Goal: Information Seeking & Learning: Learn about a topic

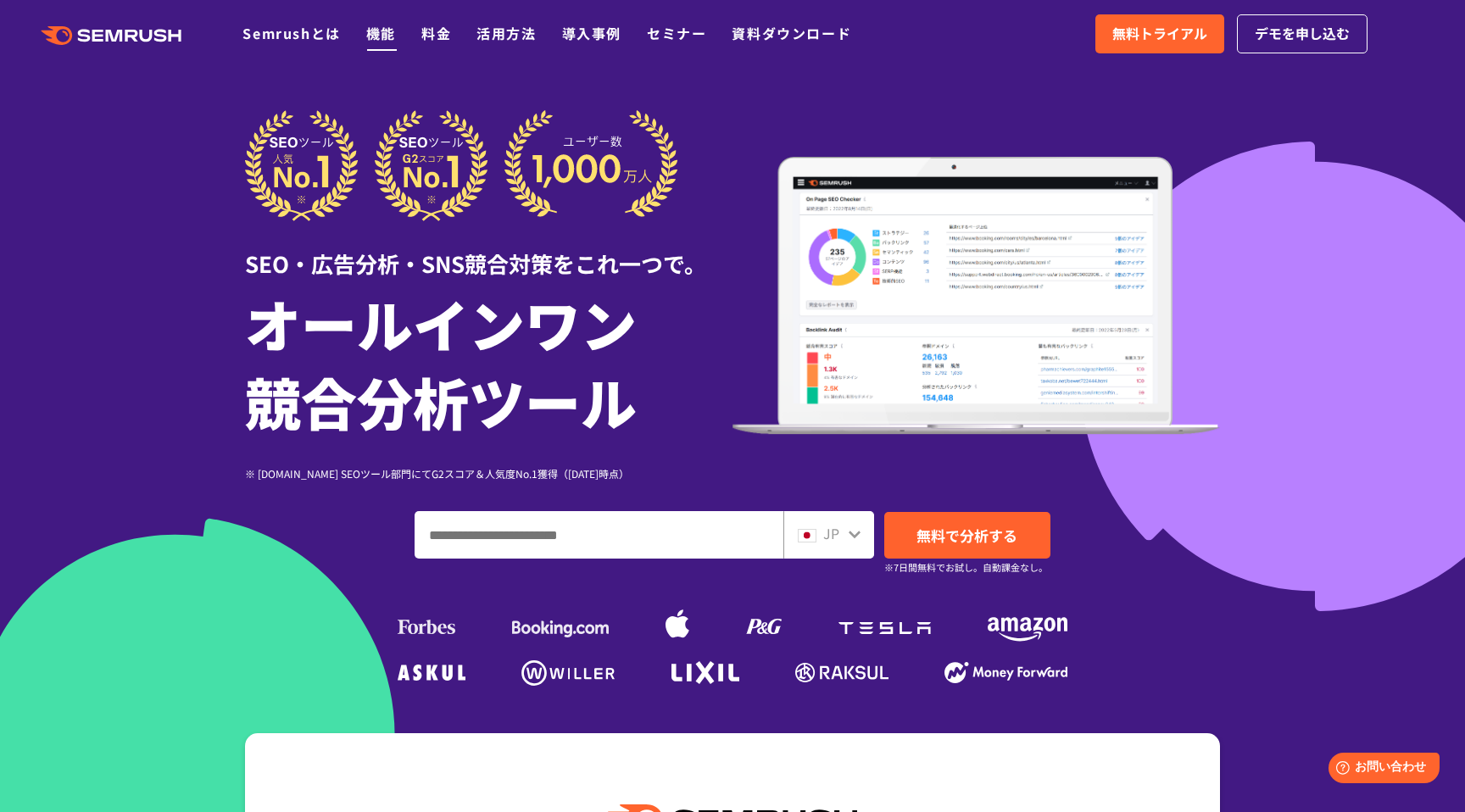
click at [366, 27] on link "機能" at bounding box center [381, 33] width 30 height 20
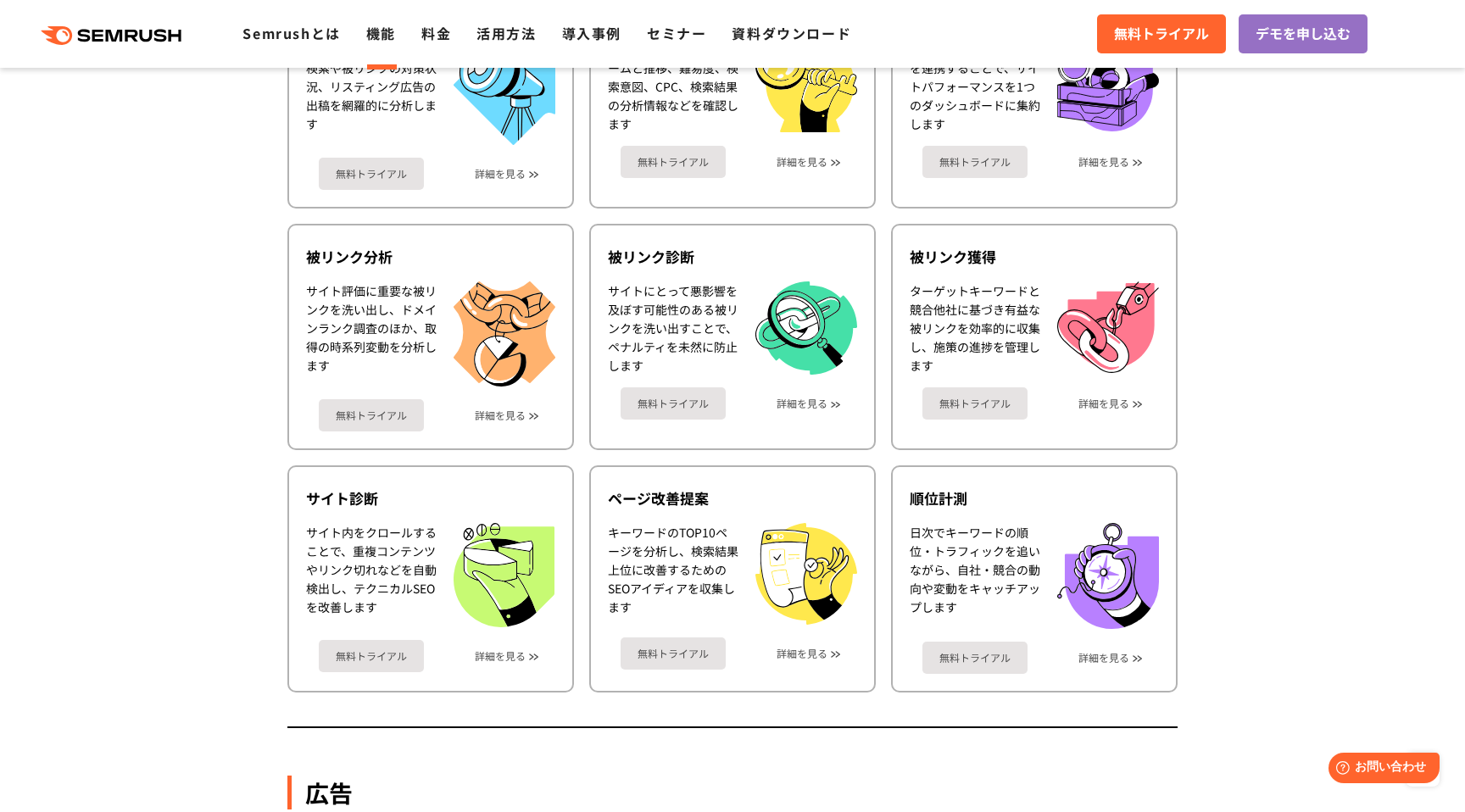
scroll to position [776, 0]
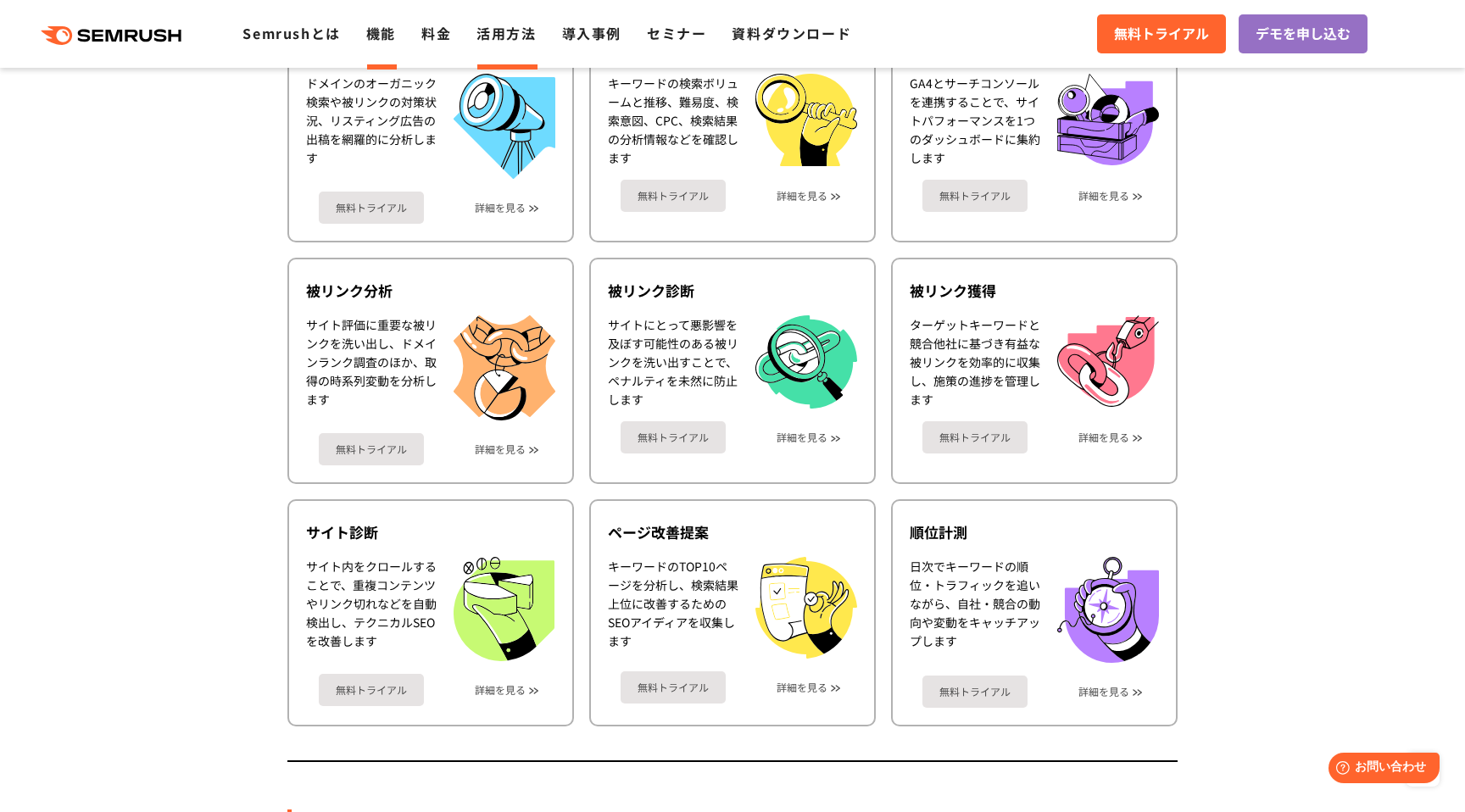
click at [502, 29] on link "活用方法" at bounding box center [506, 33] width 60 height 20
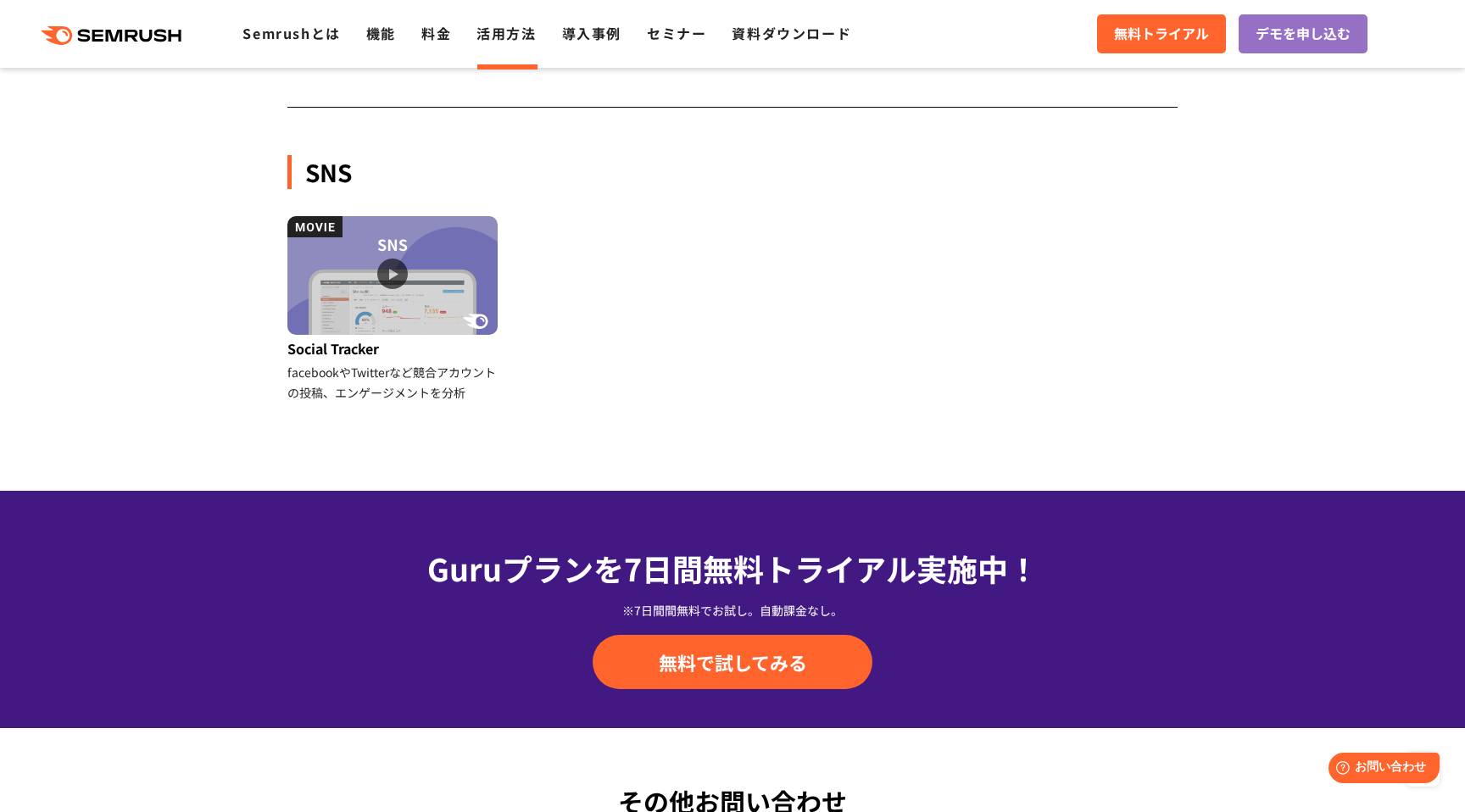
scroll to position [1820, 0]
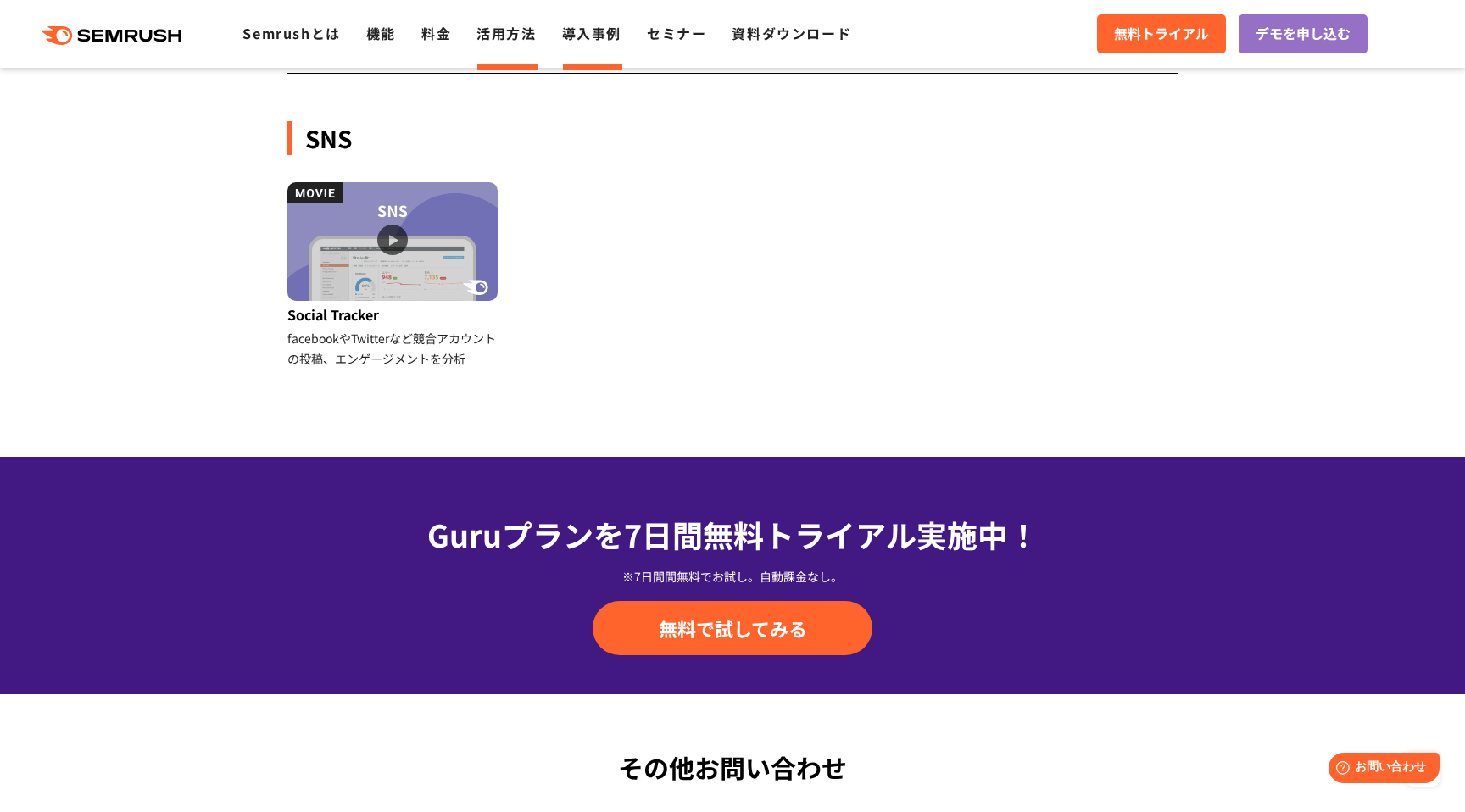
click at [593, 42] on link "導入事例" at bounding box center [592, 33] width 60 height 20
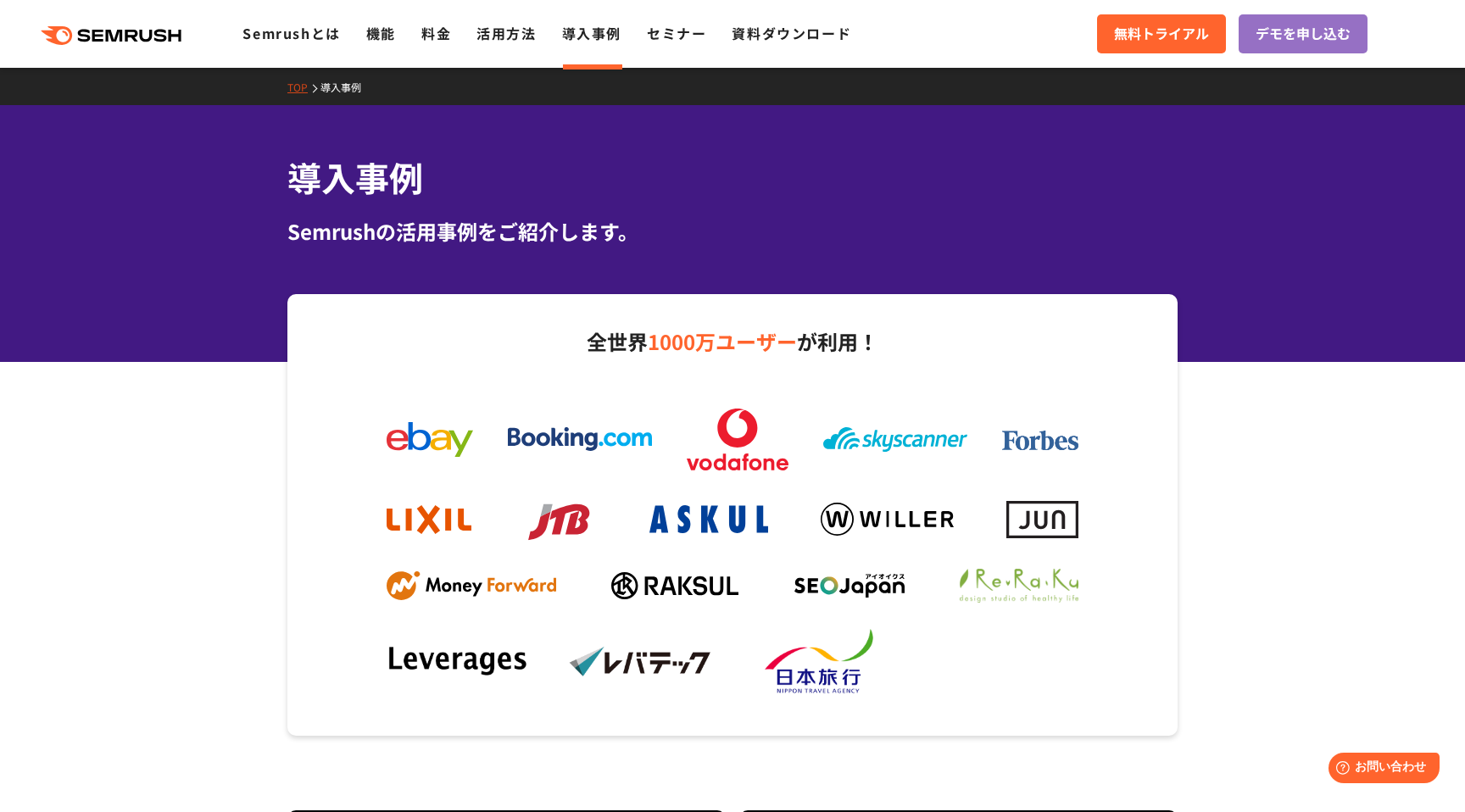
click at [673, 46] on div ".cls {fill: #FF642D;} .cls {fill: #FF642D;} Semrushとは 機能 料金 活用方法 導入事例 セミナー 資料ダウ…" at bounding box center [732, 34] width 1465 height 51
click at [670, 39] on link "セミナー" at bounding box center [677, 33] width 60 height 20
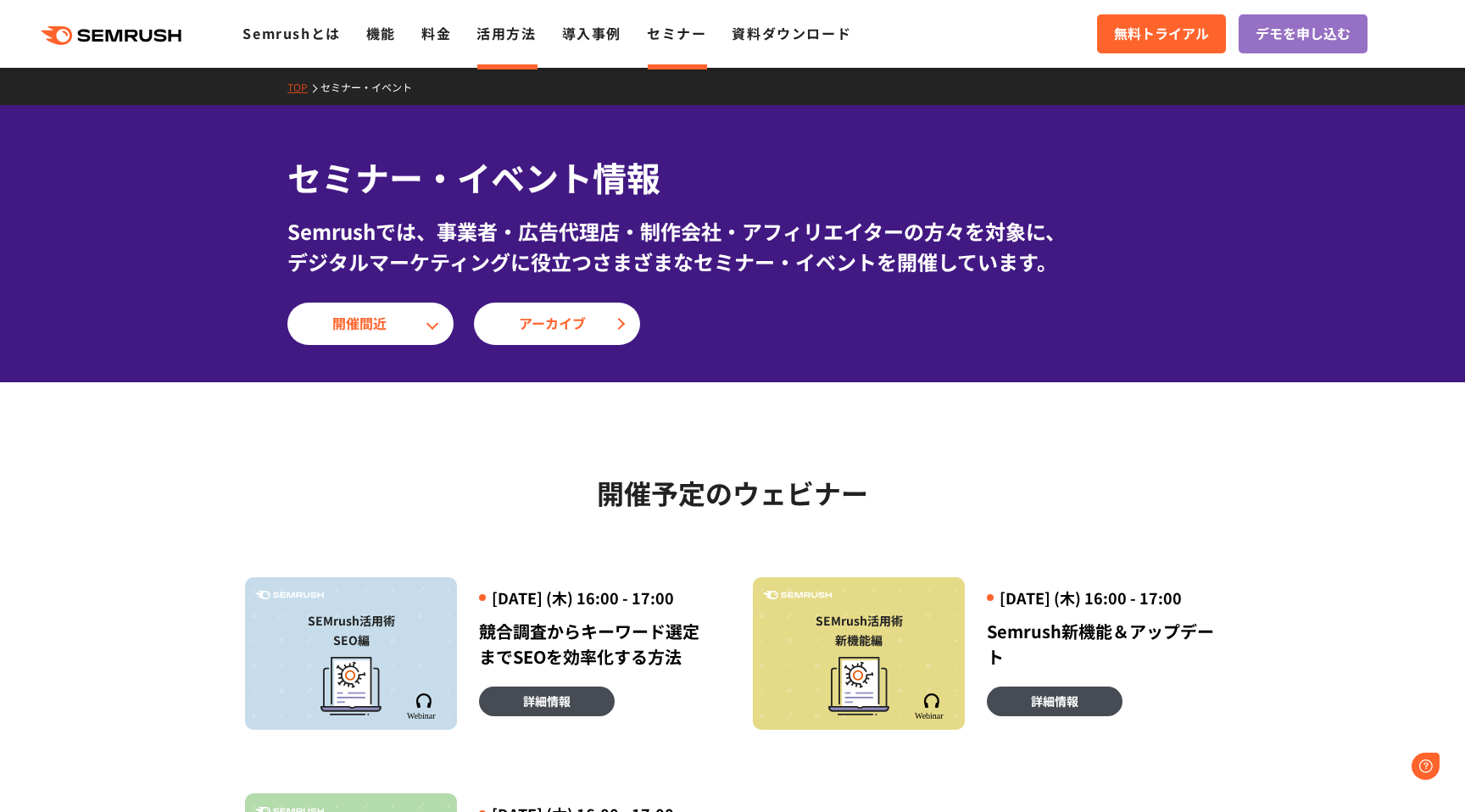
click at [505, 29] on link "活用方法" at bounding box center [506, 33] width 60 height 20
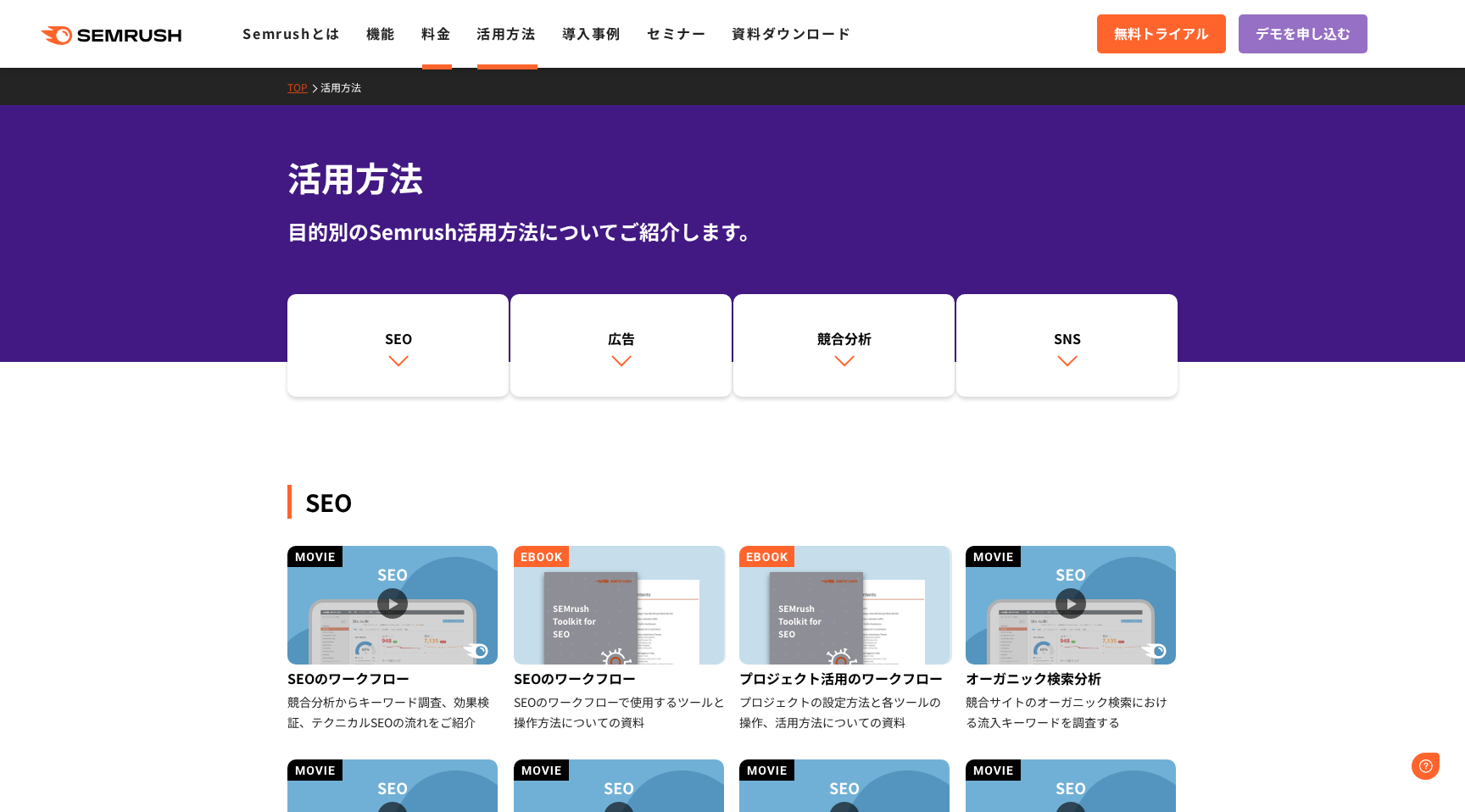
click at [430, 29] on link "料金" at bounding box center [436, 33] width 30 height 20
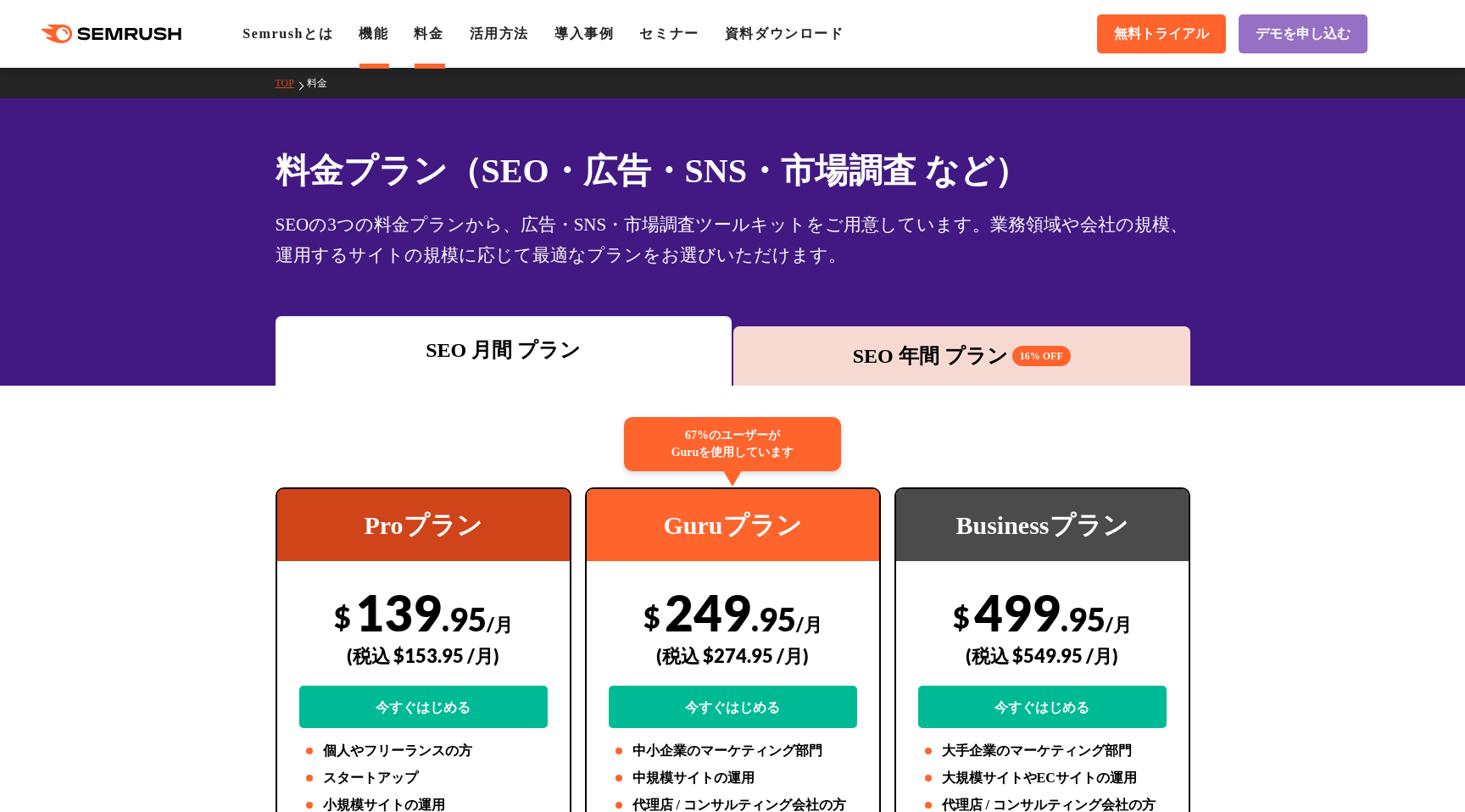
click at [378, 39] on link "機能" at bounding box center [373, 33] width 30 height 14
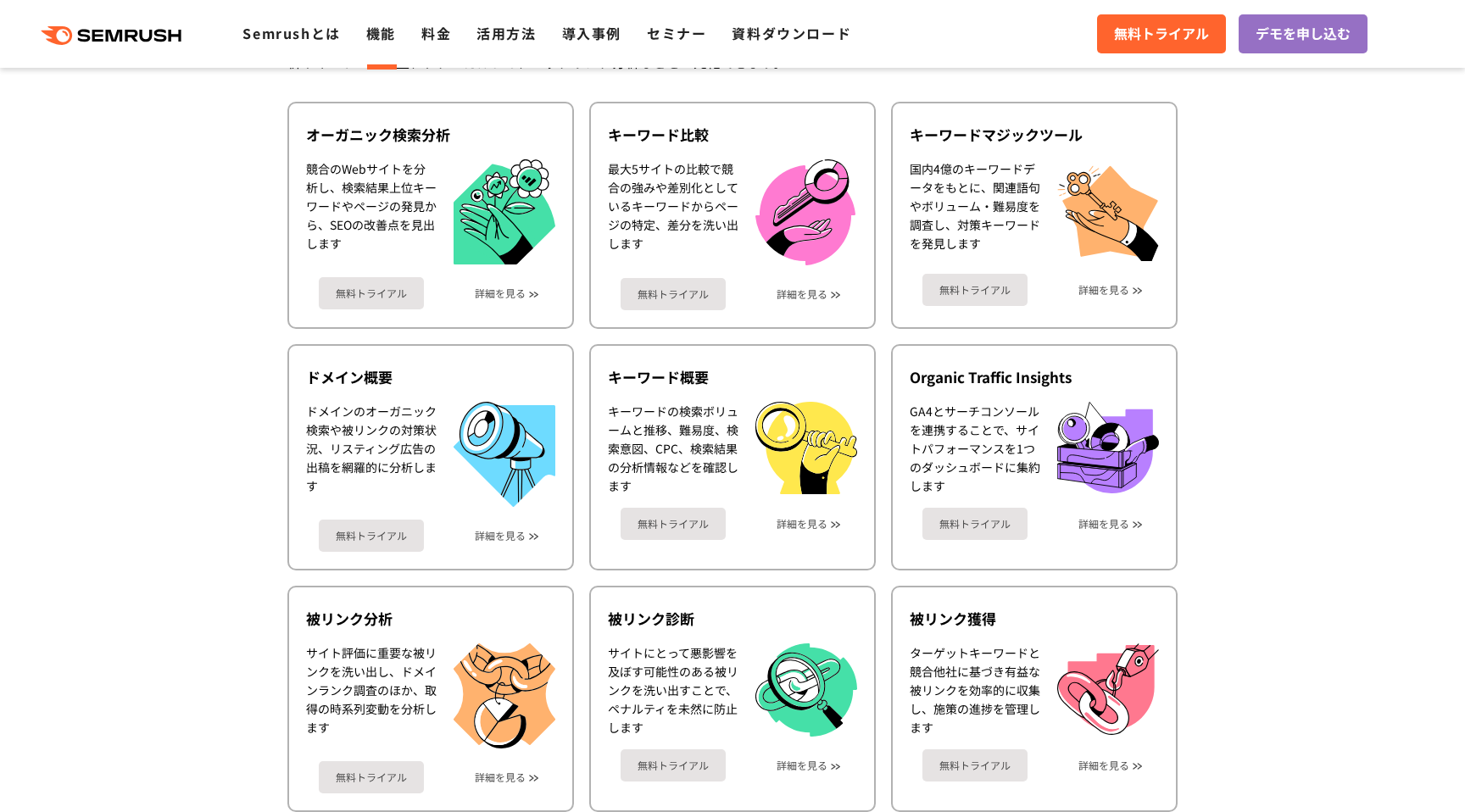
scroll to position [460, 0]
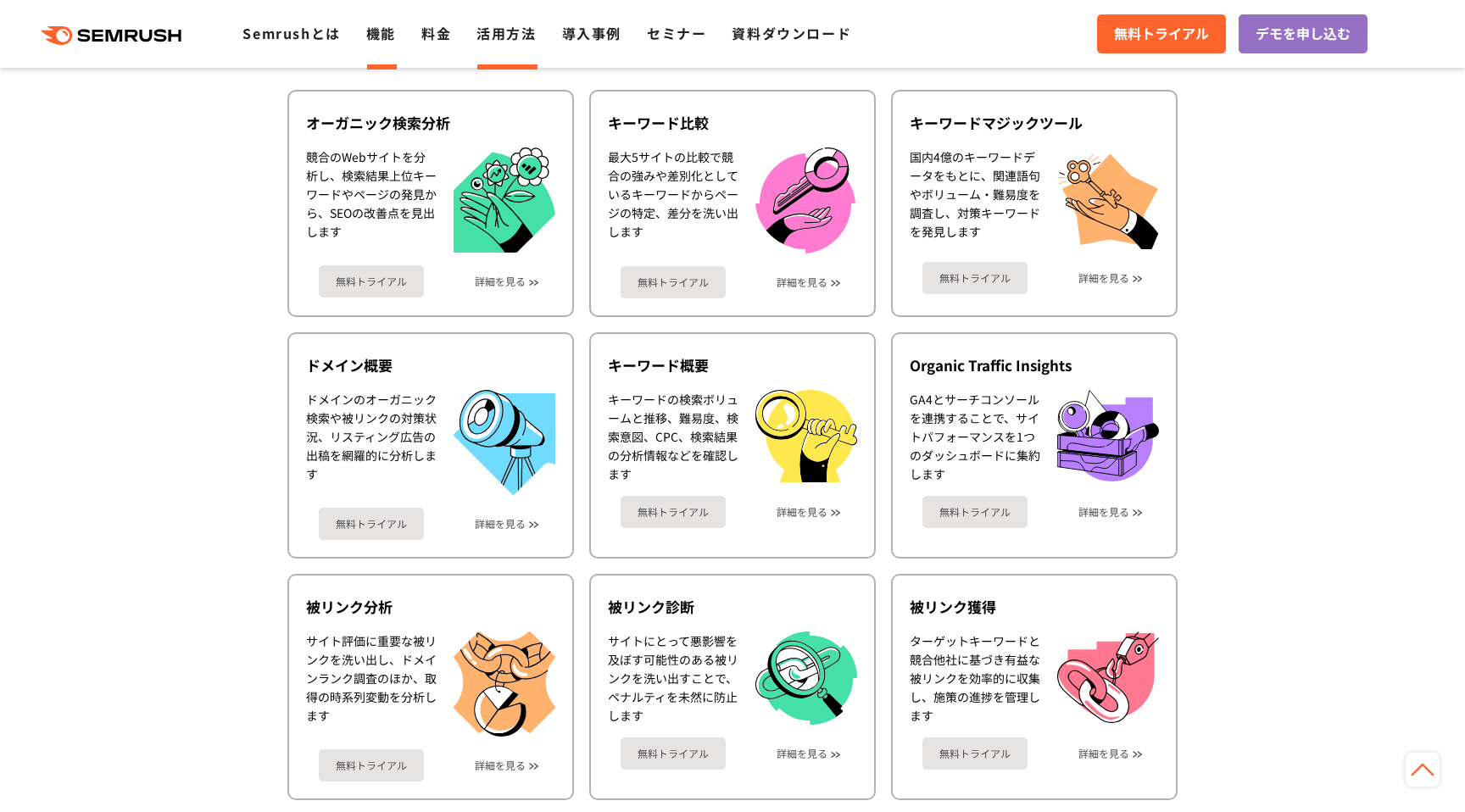
click at [493, 40] on link "活用方法" at bounding box center [506, 33] width 60 height 20
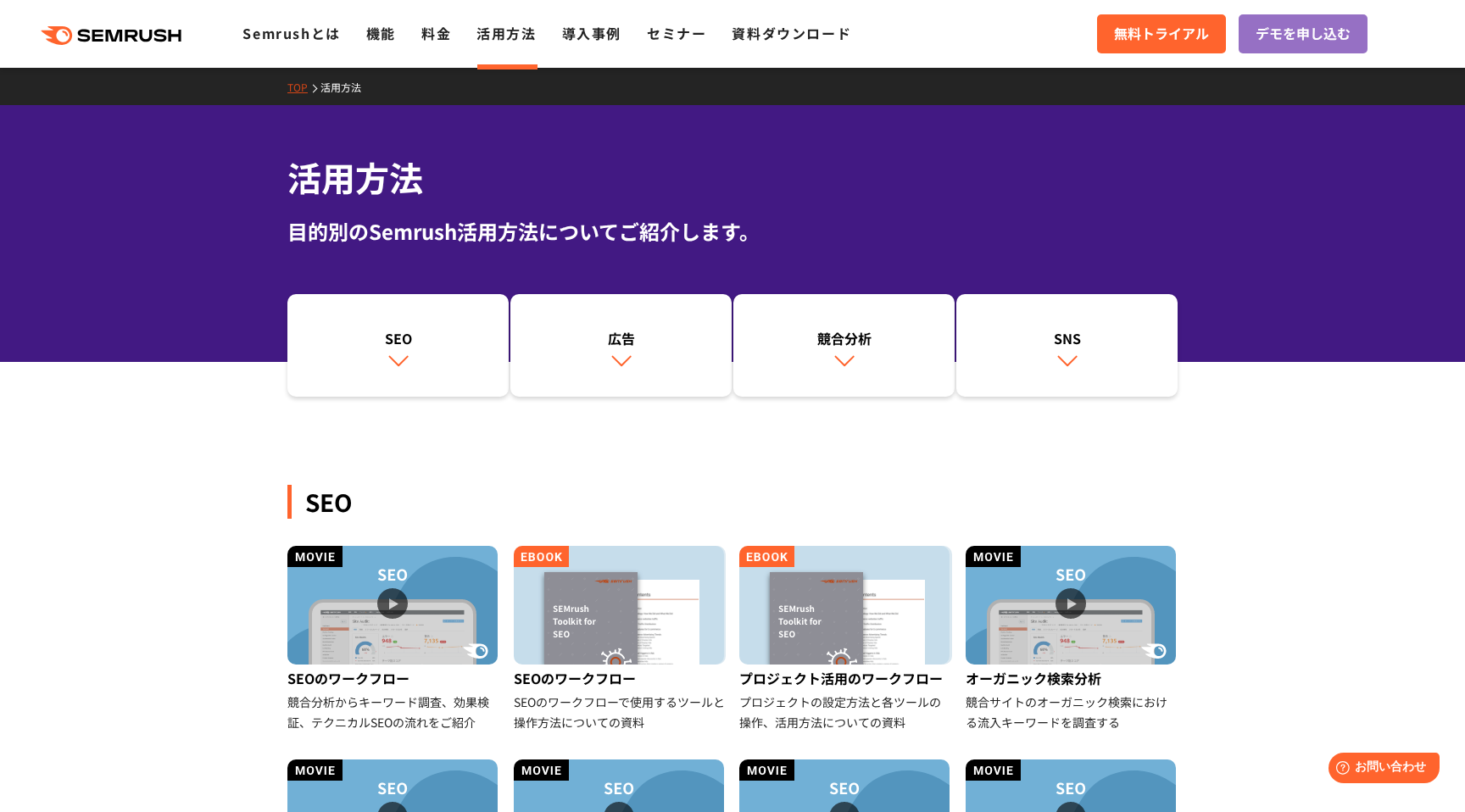
click at [419, 32] on ul "Semrushとは 機能 料金 活用方法 導入事例 セミナー 資料ダウンロード" at bounding box center [560, 34] width 634 height 22
click at [425, 32] on link "料金" at bounding box center [436, 33] width 30 height 20
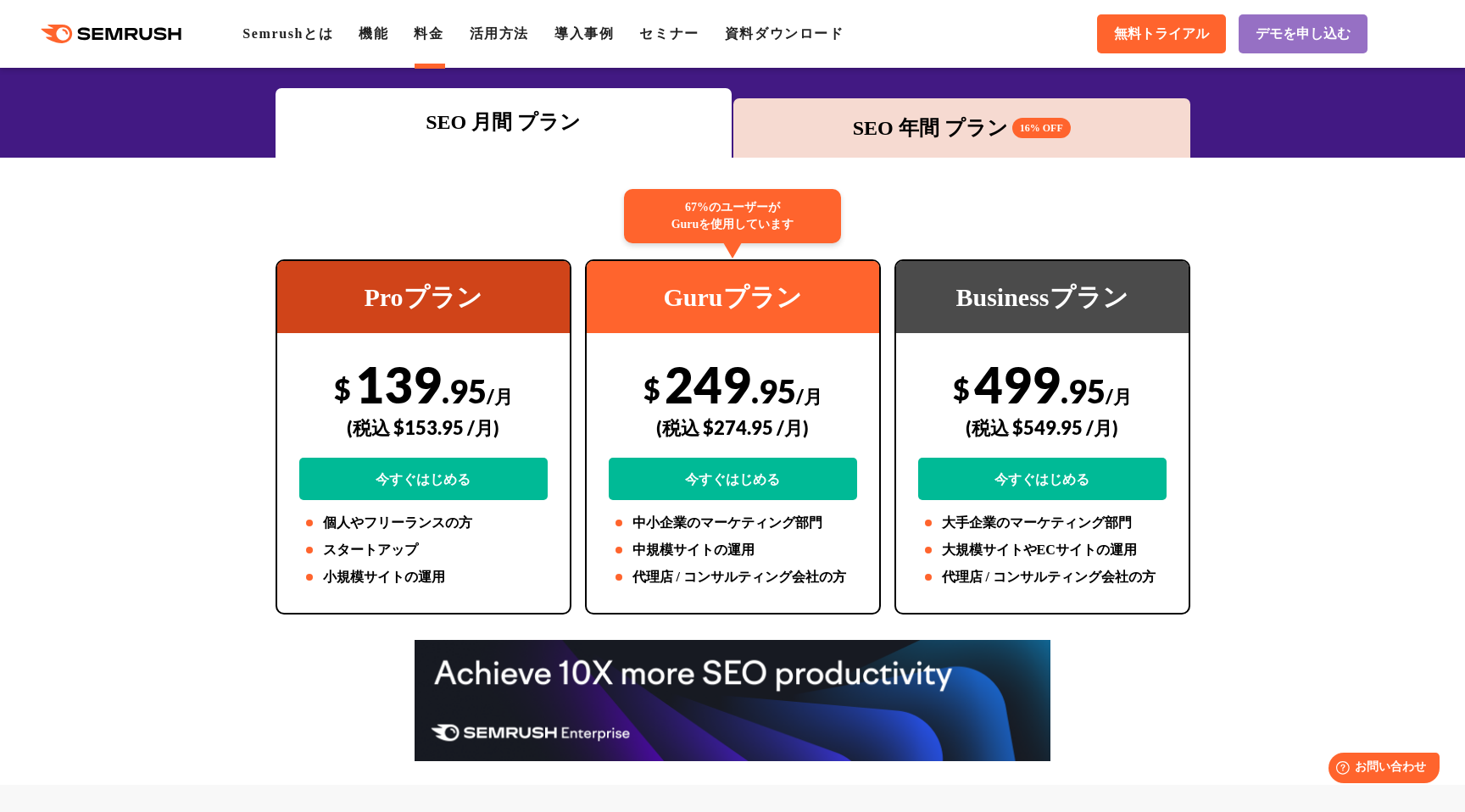
scroll to position [233, 0]
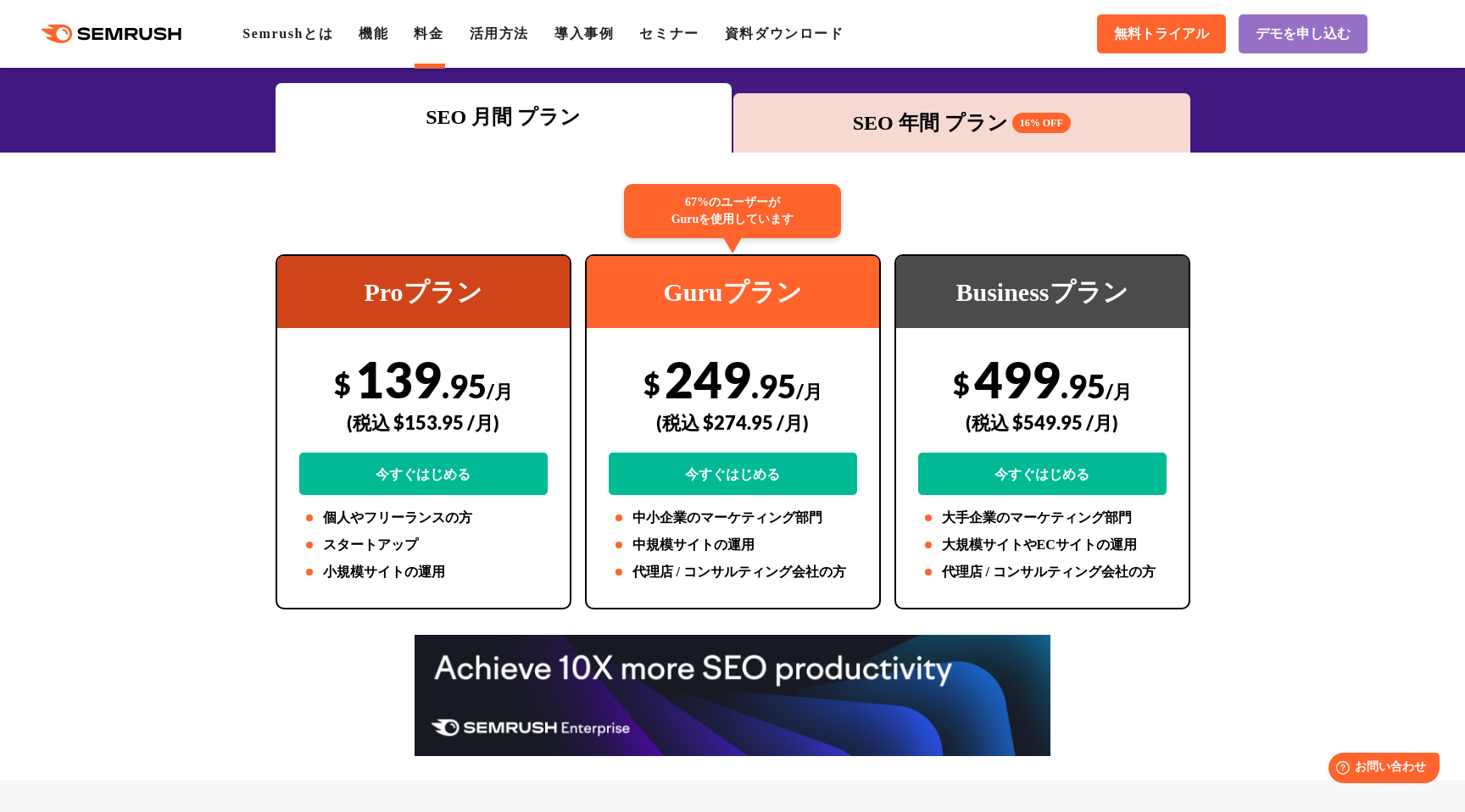
click at [951, 132] on div "SEO 年間 プラン 16% OFF" at bounding box center [962, 123] width 440 height 31
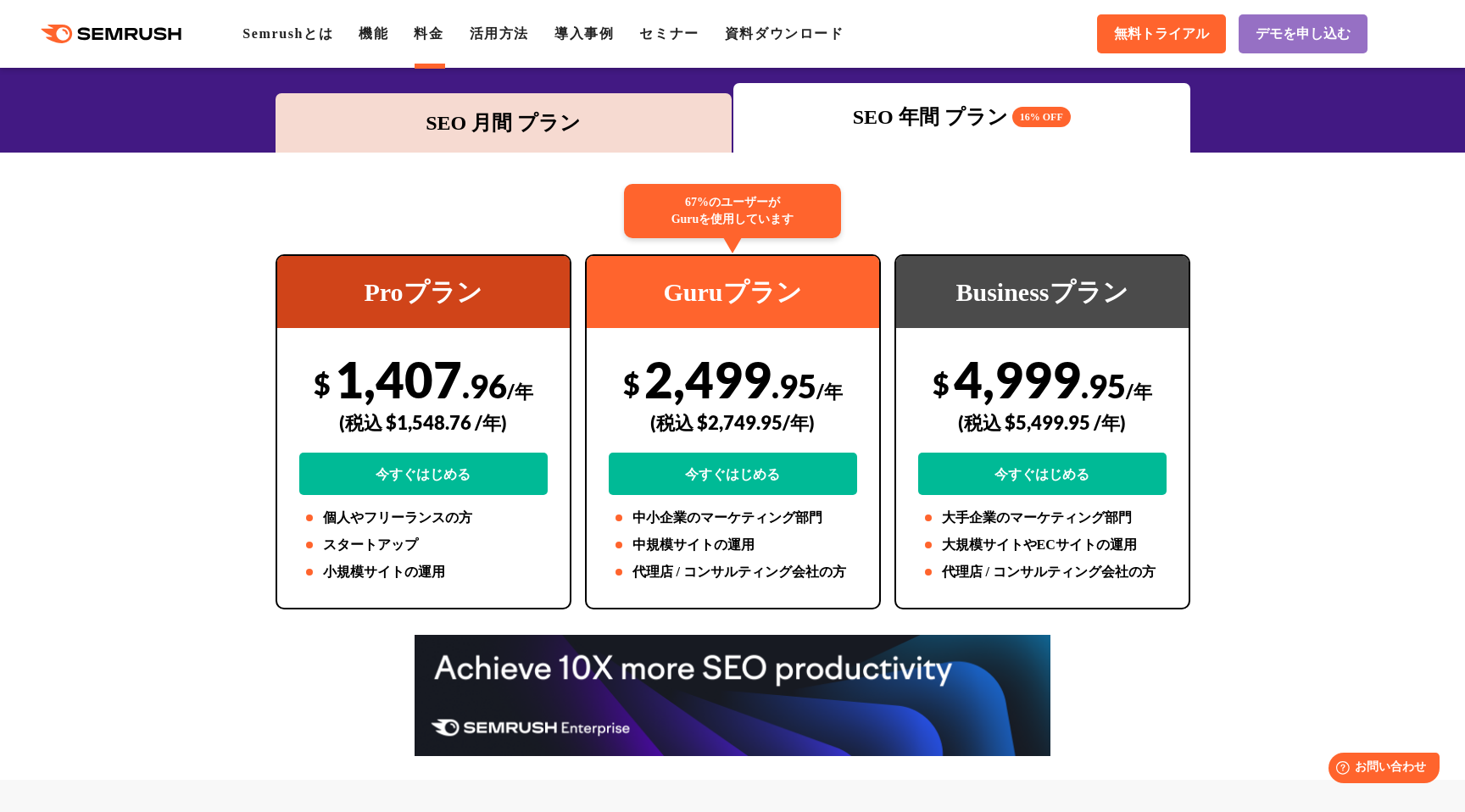
click at [577, 130] on div "SEO 月間 プラン" at bounding box center [504, 123] width 440 height 31
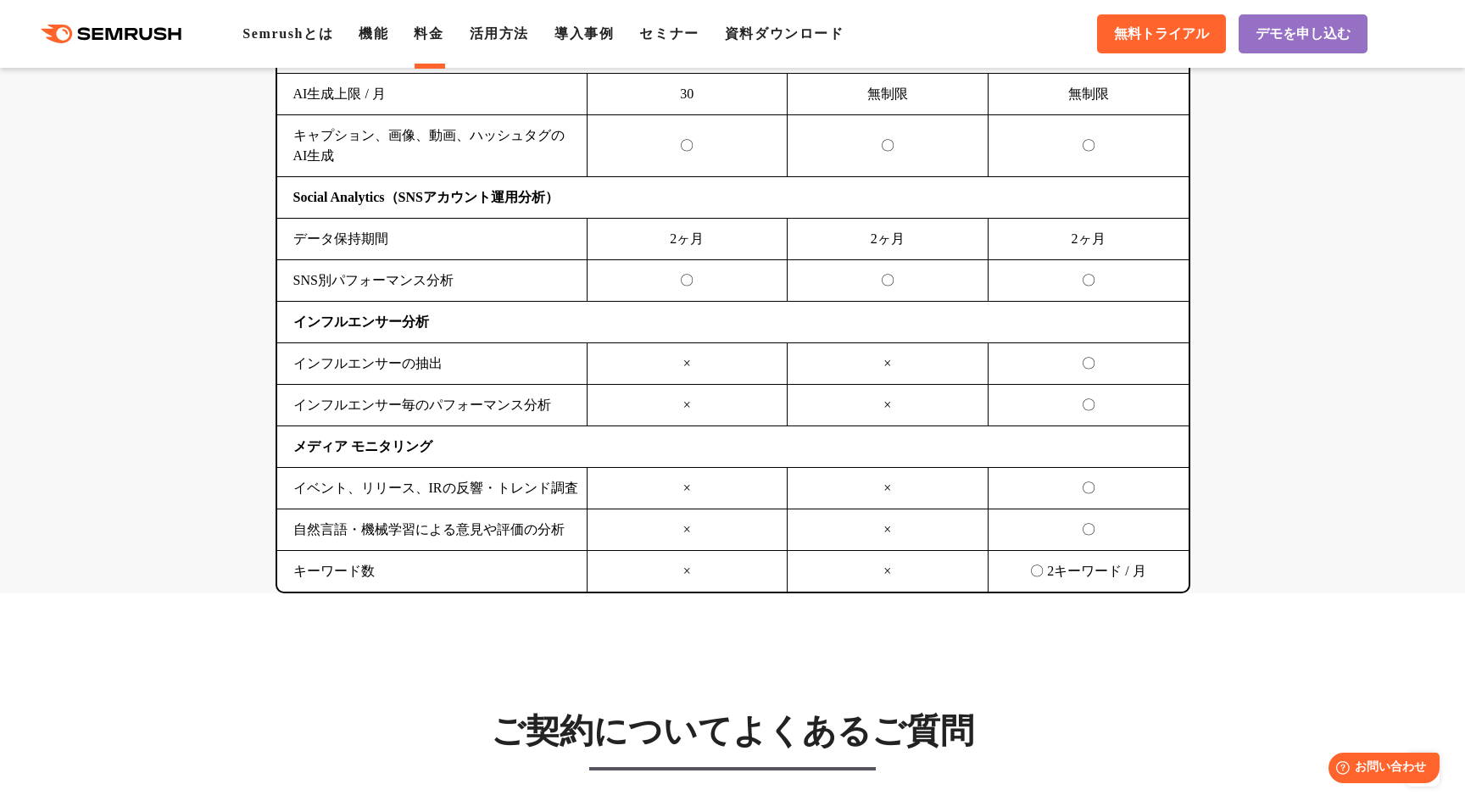
scroll to position [4158, 0]
